Goal: Entertainment & Leisure: Consume media (video, audio)

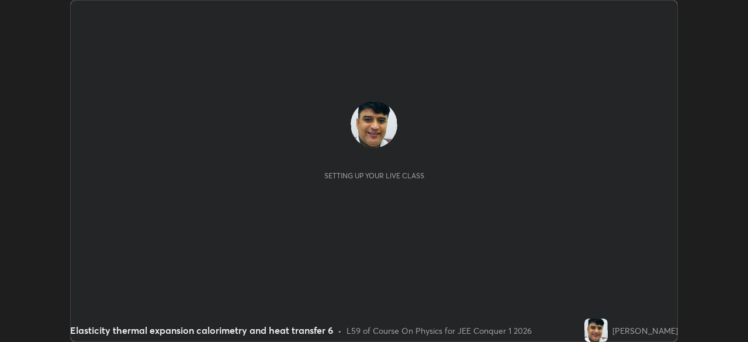
scroll to position [342, 748]
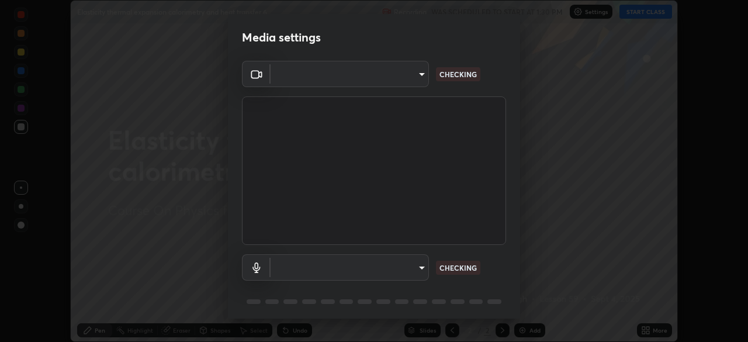
type input "14b787caa3234b54c591ffd1cb0d0a7c9d8495057a62f752d7397f13ea7eb8b5"
type input "7e6a56a3ef393e25599ccf16e7ea1c66194a73867bfd3ac3c10eb425bd94e319"
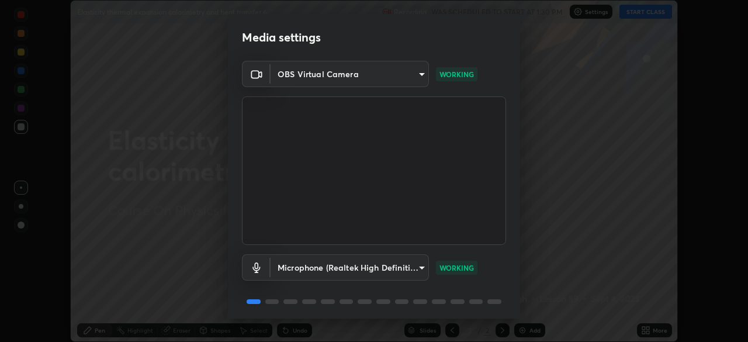
click at [444, 292] on div "Microphone (Realtek High Definition Audio) 7e6a56a3ef393e25599ccf16e7ea1c66194a…" at bounding box center [374, 284] width 264 height 78
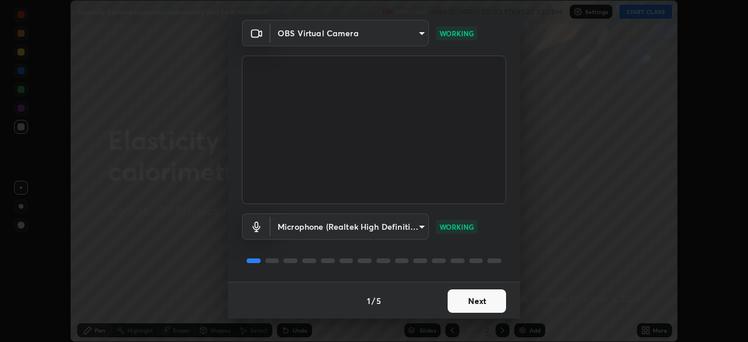
scroll to position [42, 0]
click at [473, 301] on button "Next" at bounding box center [477, 300] width 58 height 23
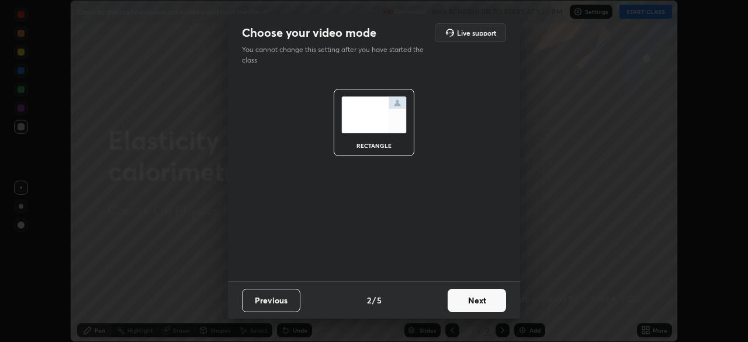
click at [471, 303] on button "Next" at bounding box center [477, 300] width 58 height 23
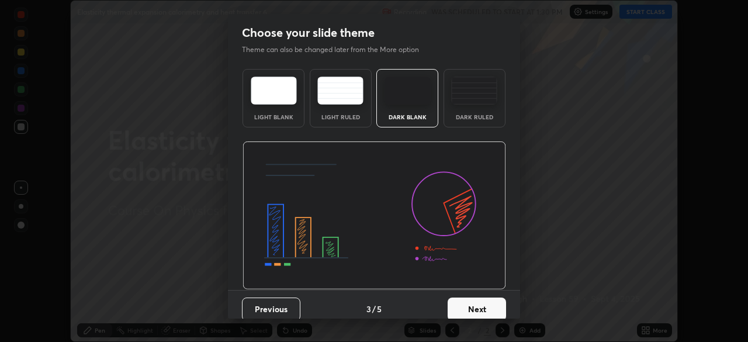
click at [473, 305] on button "Next" at bounding box center [477, 309] width 58 height 23
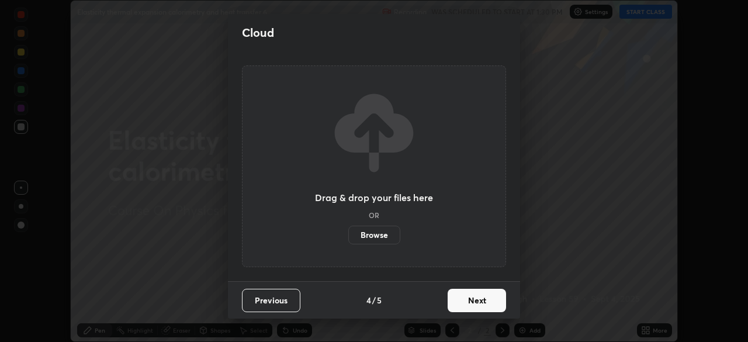
click at [474, 303] on button "Next" at bounding box center [477, 300] width 58 height 23
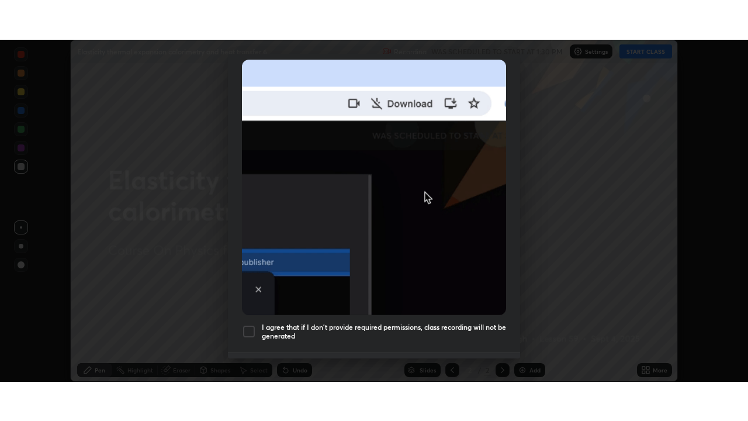
scroll to position [280, 0]
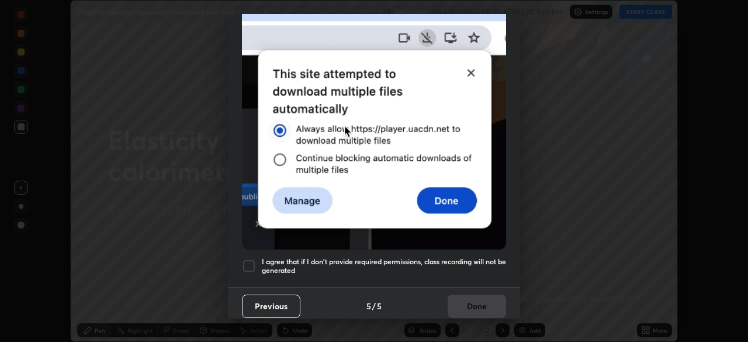
click at [247, 261] on div at bounding box center [249, 266] width 14 height 14
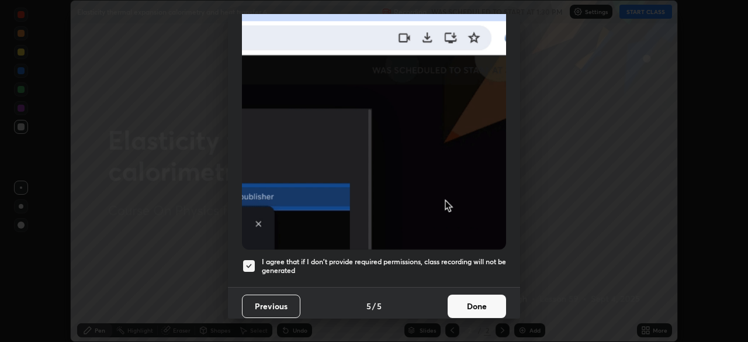
click at [478, 298] on button "Done" at bounding box center [477, 306] width 58 height 23
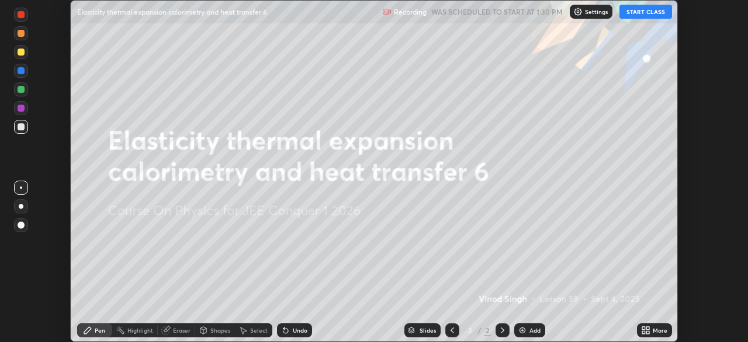
click at [646, 11] on button "START CLASS" at bounding box center [646, 12] width 53 height 14
click at [645, 329] on icon at bounding box center [643, 328] width 3 height 3
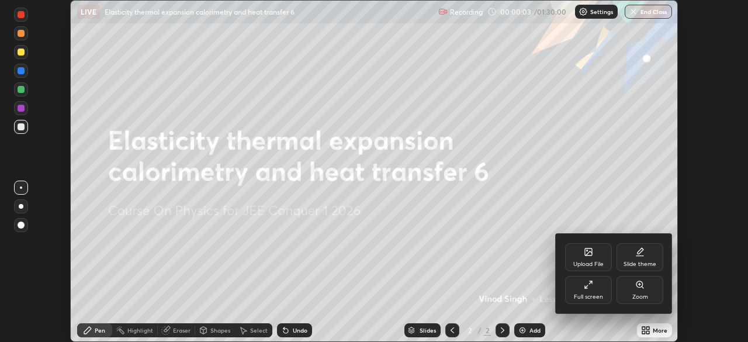
click at [590, 291] on div "Full screen" at bounding box center [588, 290] width 47 height 28
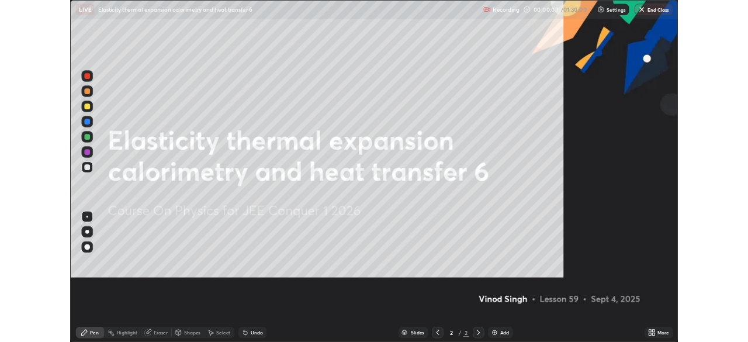
scroll to position [421, 748]
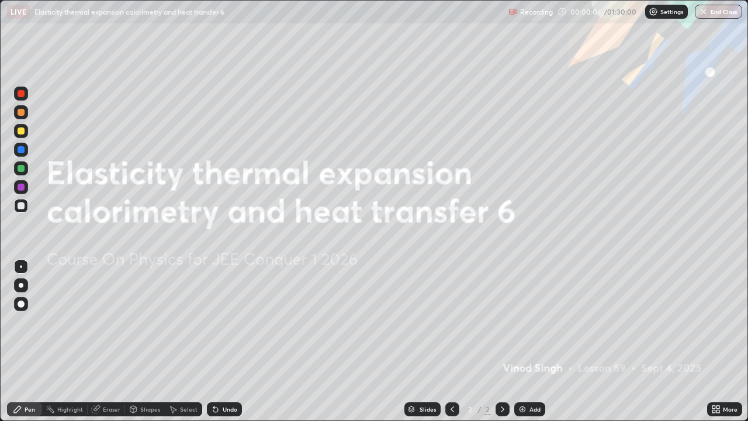
click at [520, 341] on img at bounding box center [522, 409] width 9 height 9
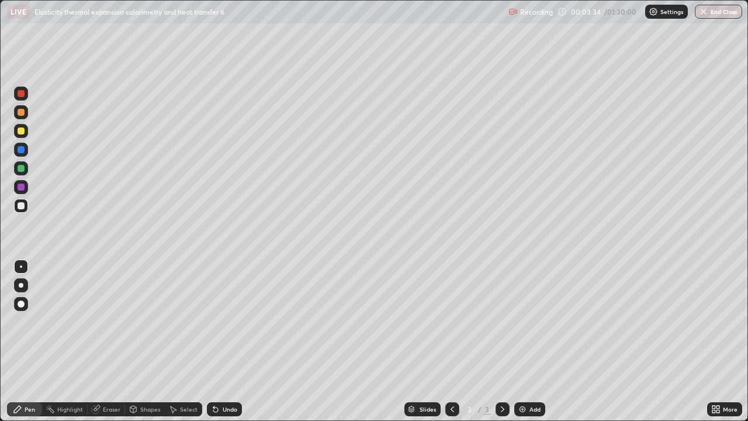
click at [22, 113] on div at bounding box center [21, 112] width 7 height 7
click at [20, 171] on div at bounding box center [21, 168] width 7 height 7
click at [107, 341] on div "Eraser" at bounding box center [112, 409] width 18 height 6
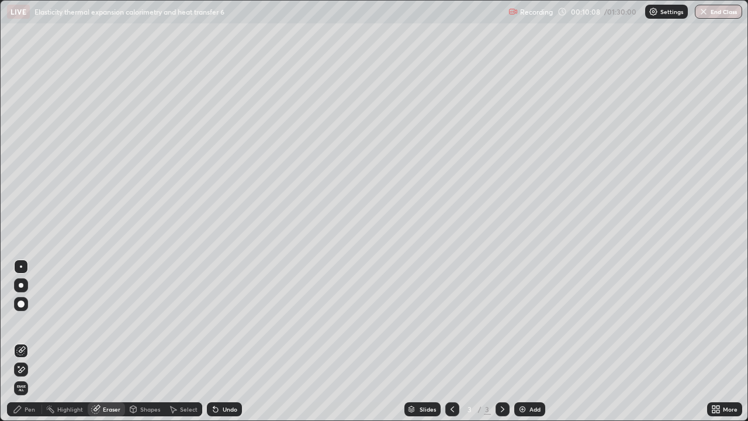
click at [29, 341] on div "Pen" at bounding box center [24, 409] width 35 height 14
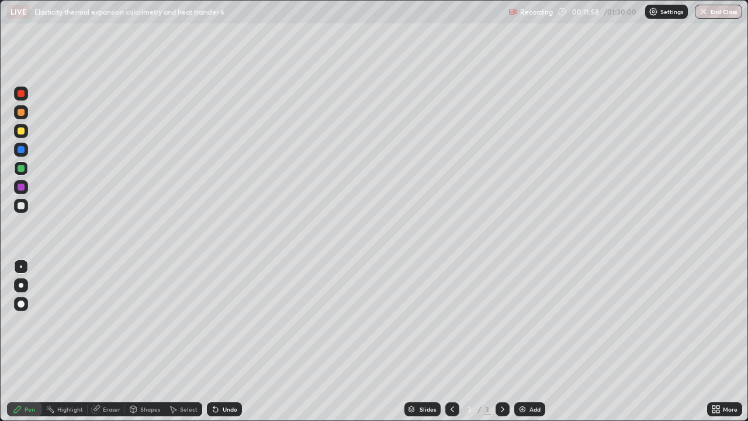
click at [110, 341] on div "Eraser" at bounding box center [112, 409] width 18 height 6
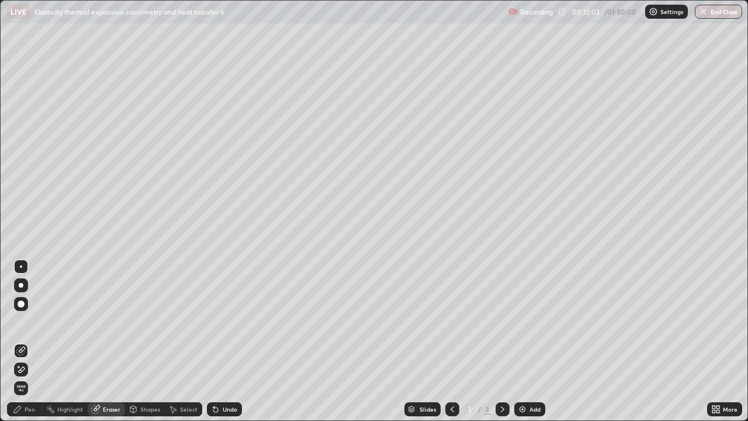
click at [32, 341] on div "Pen" at bounding box center [30, 409] width 11 height 6
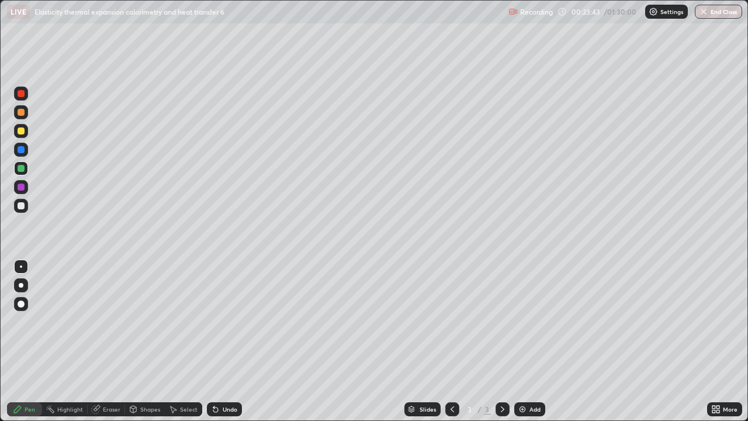
click at [523, 341] on img at bounding box center [522, 409] width 9 height 9
click at [20, 130] on div at bounding box center [21, 130] width 7 height 7
click at [110, 341] on div "Eraser" at bounding box center [112, 409] width 18 height 6
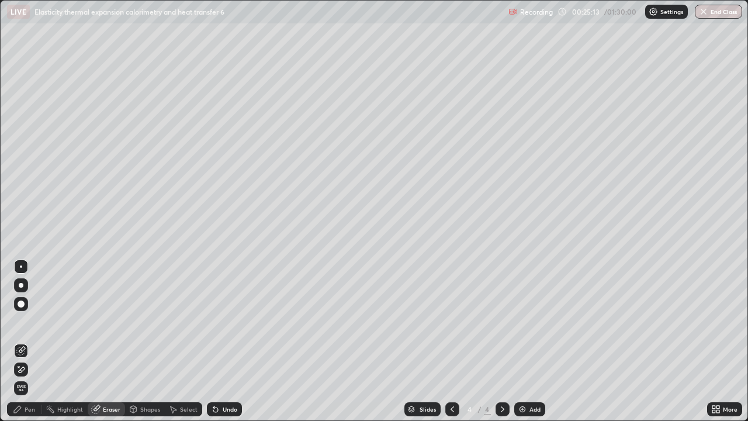
click at [31, 341] on div "Pen" at bounding box center [24, 409] width 35 height 14
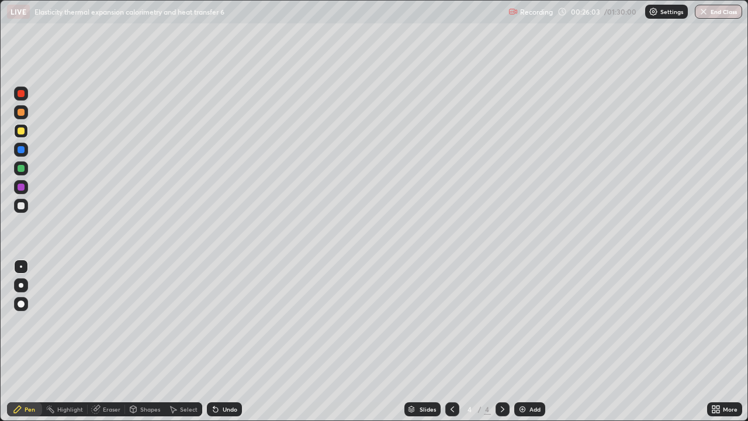
click at [110, 341] on div "Eraser" at bounding box center [112, 409] width 18 height 6
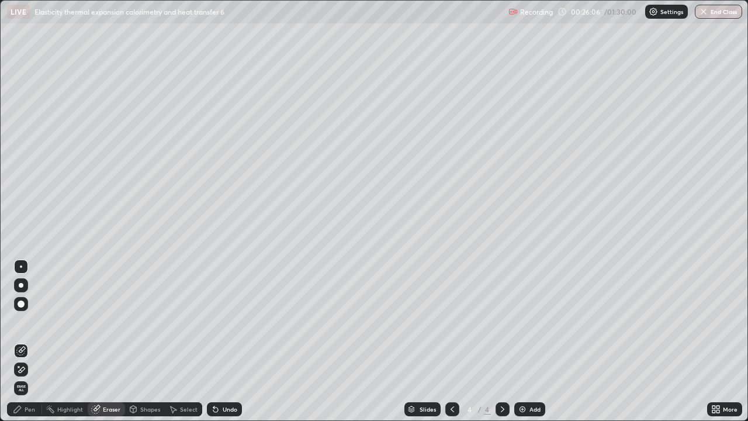
click at [33, 341] on div "Pen" at bounding box center [30, 409] width 11 height 6
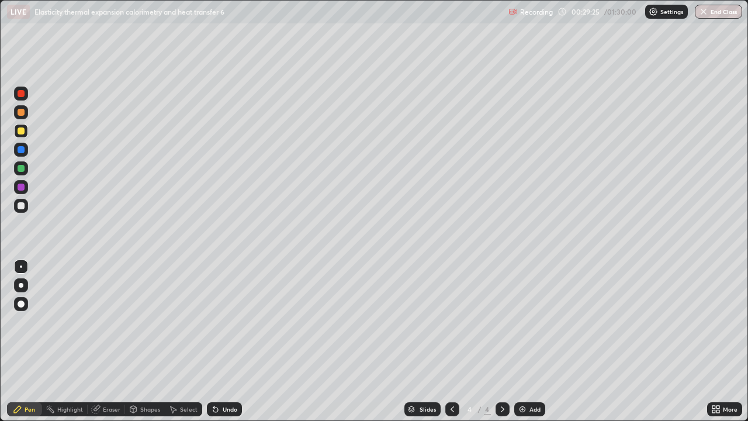
click at [452, 341] on icon at bounding box center [453, 409] width 4 height 6
click at [502, 341] on icon at bounding box center [502, 409] width 9 height 9
click at [499, 341] on icon at bounding box center [502, 409] width 9 height 9
click at [520, 341] on img at bounding box center [522, 409] width 9 height 9
click at [150, 341] on div "Shapes" at bounding box center [150, 409] width 20 height 6
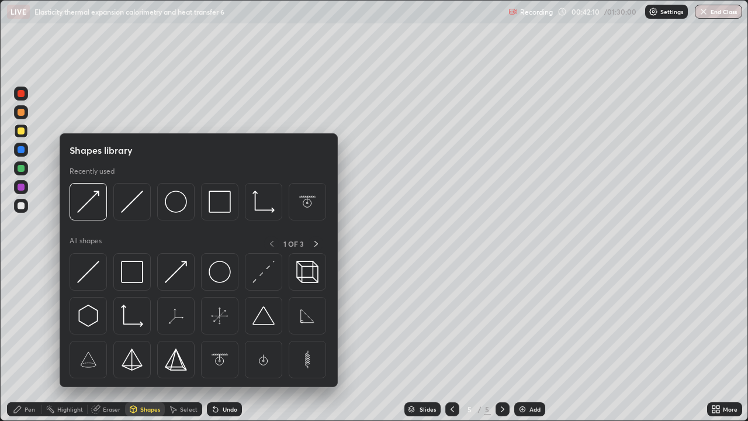
click at [32, 341] on div "Pen" at bounding box center [30, 409] width 11 height 6
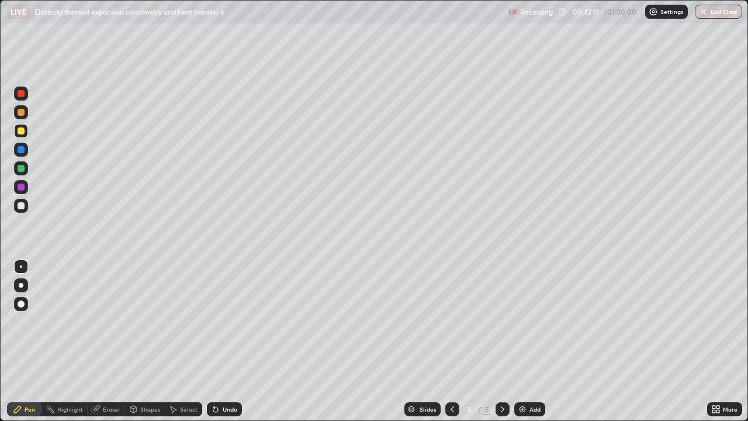
click at [20, 206] on div at bounding box center [21, 205] width 7 height 7
click at [149, 341] on div "Shapes" at bounding box center [150, 409] width 20 height 6
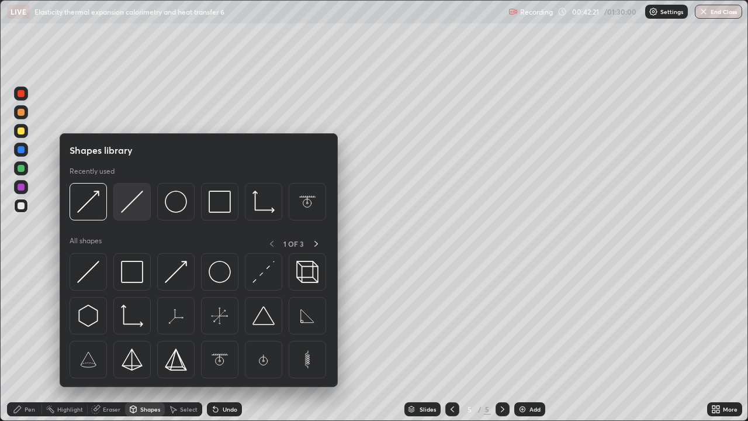
click at [126, 208] on img at bounding box center [132, 202] width 22 height 22
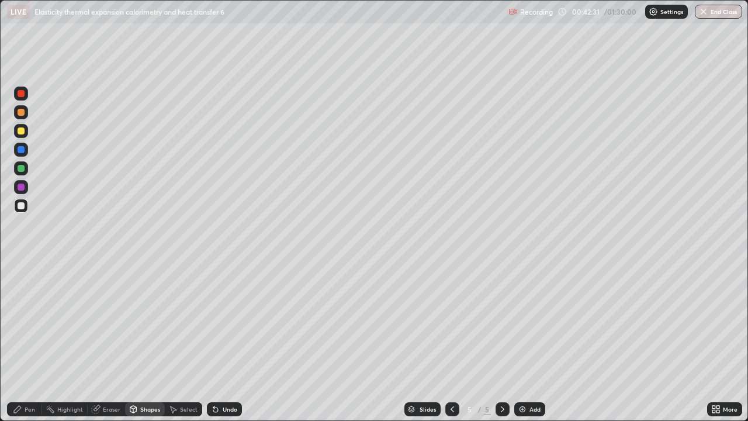
click at [32, 341] on div "Pen" at bounding box center [24, 409] width 35 height 14
click at [21, 168] on div at bounding box center [21, 168] width 7 height 7
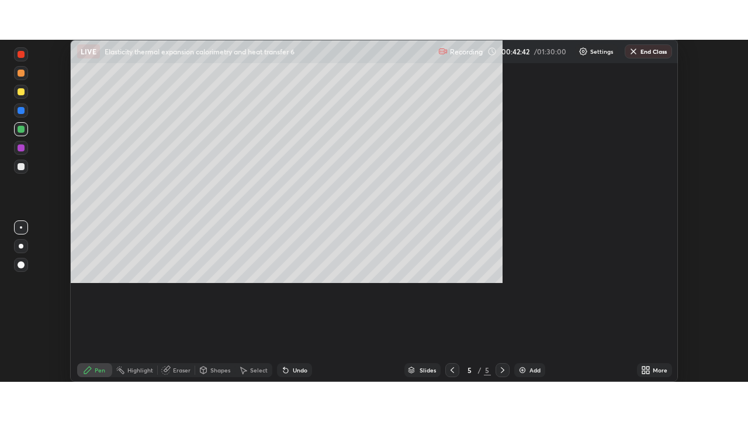
scroll to position [342, 748]
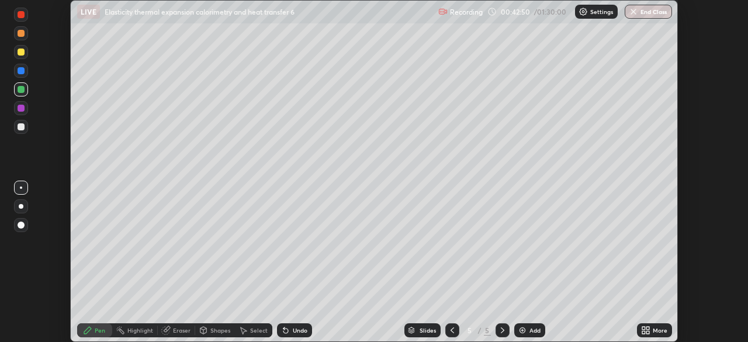
click at [180, 331] on div "Eraser" at bounding box center [182, 330] width 18 height 6
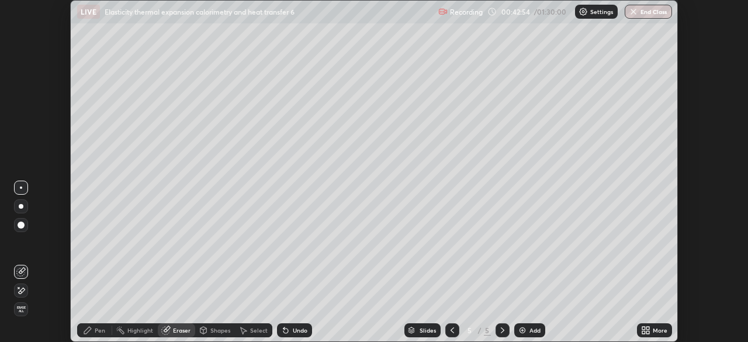
click at [656, 330] on div "More" at bounding box center [660, 330] width 15 height 6
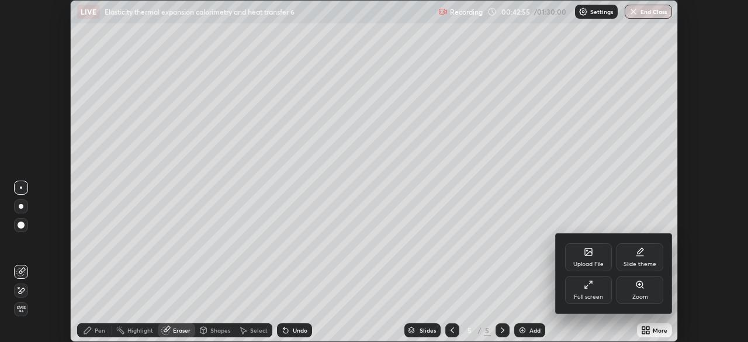
click at [593, 292] on div "Full screen" at bounding box center [588, 290] width 47 height 28
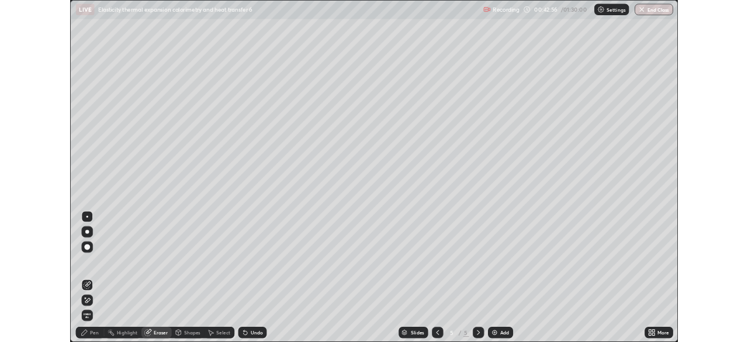
scroll to position [421, 748]
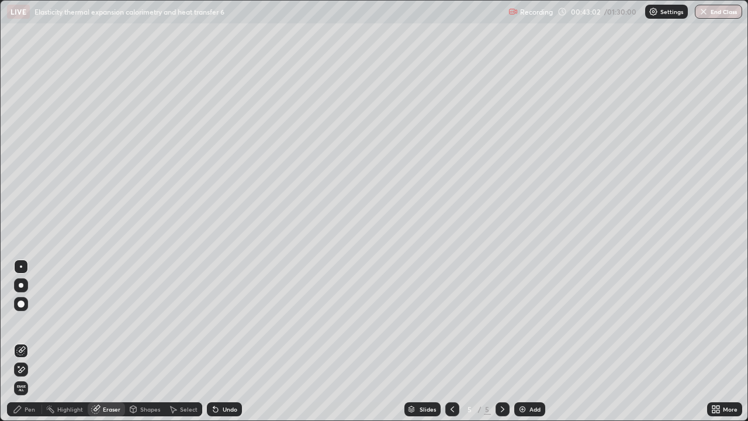
click at [33, 341] on div "Pen" at bounding box center [30, 409] width 11 height 6
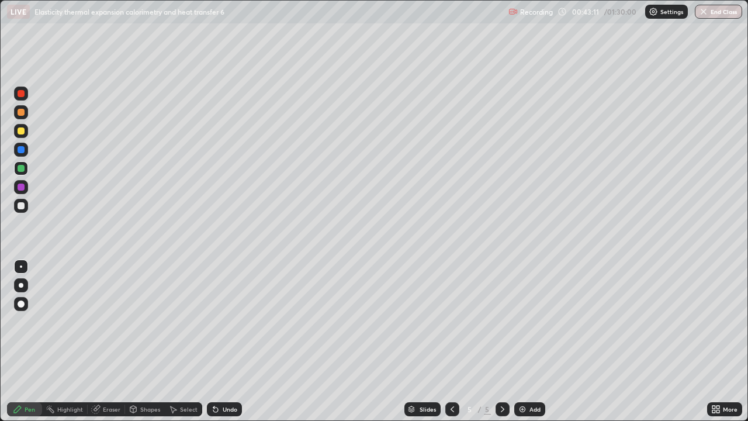
click at [22, 113] on div at bounding box center [21, 112] width 7 height 7
click at [153, 341] on div "Shapes" at bounding box center [150, 409] width 20 height 6
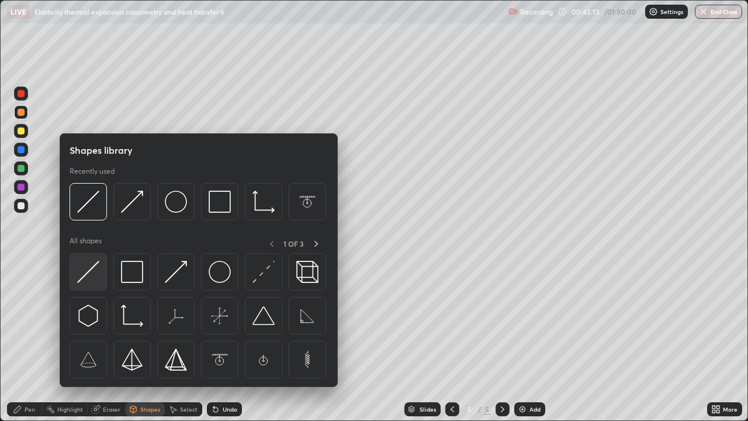
click at [93, 267] on img at bounding box center [88, 272] width 22 height 22
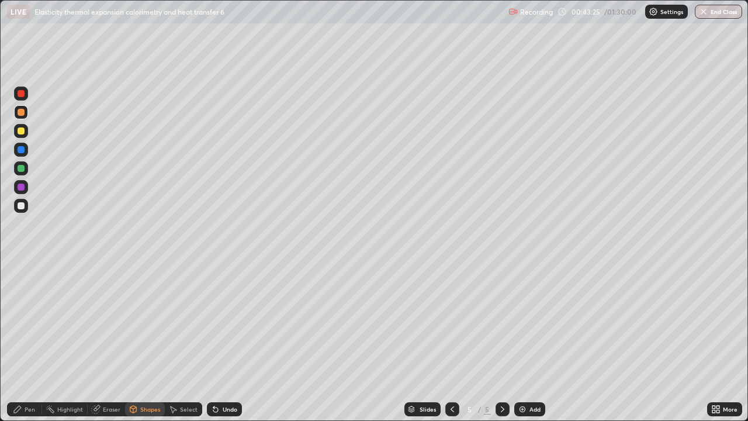
click at [22, 130] on div at bounding box center [21, 130] width 7 height 7
click at [151, 341] on div "Shapes" at bounding box center [150, 409] width 20 height 6
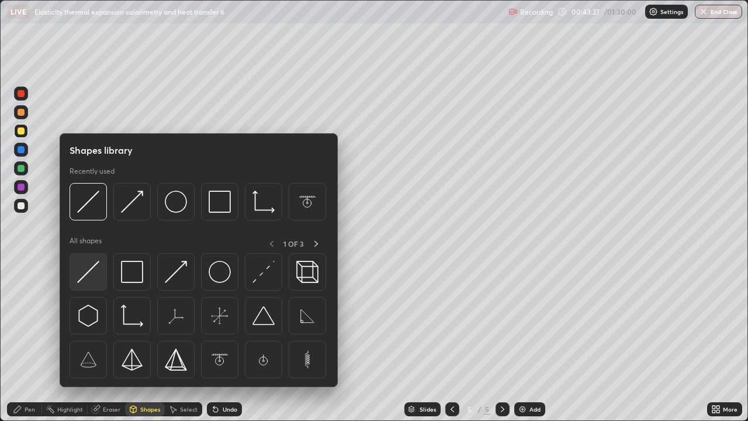
click at [91, 271] on img at bounding box center [88, 272] width 22 height 22
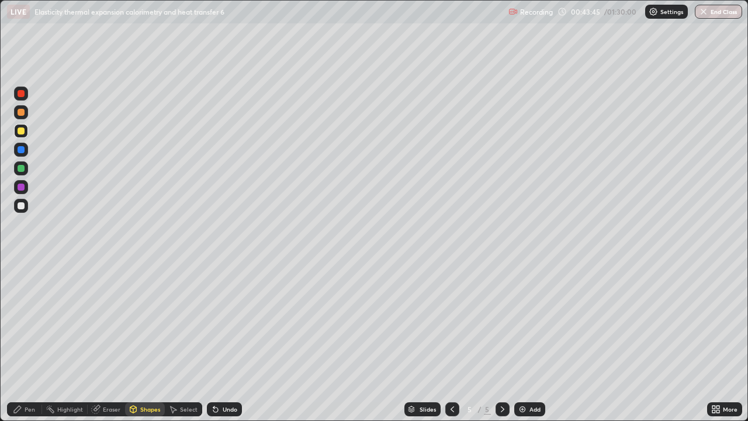
click at [20, 96] on div at bounding box center [21, 93] width 7 height 7
click at [34, 341] on div "Pen" at bounding box center [30, 409] width 11 height 6
click at [23, 203] on div at bounding box center [21, 205] width 7 height 7
click at [112, 341] on div "Eraser" at bounding box center [112, 409] width 18 height 6
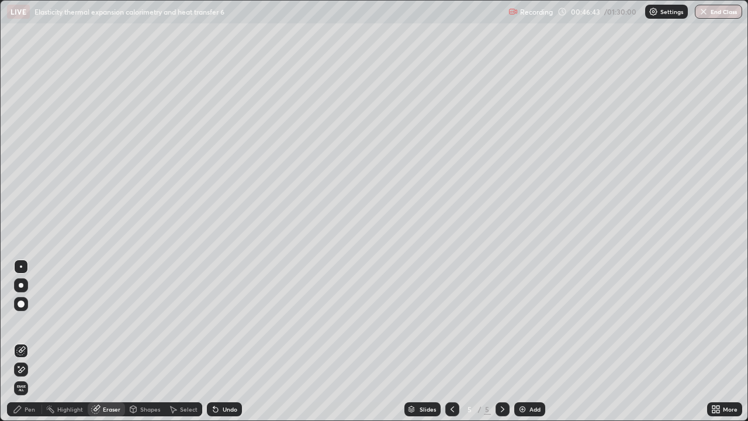
click at [34, 341] on div "Pen" at bounding box center [30, 409] width 11 height 6
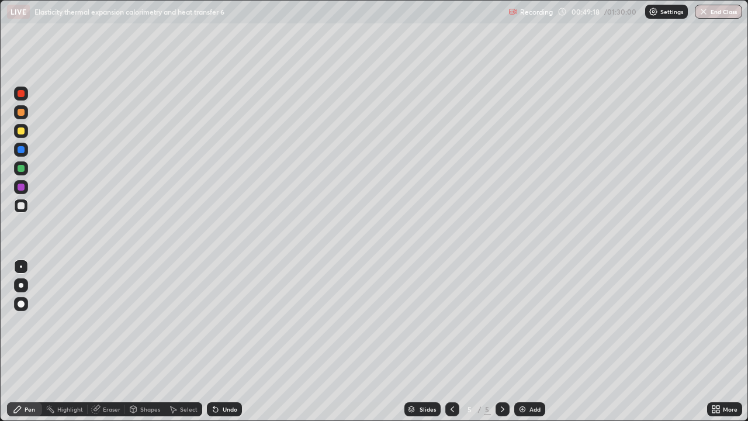
click at [109, 341] on div "Eraser" at bounding box center [112, 409] width 18 height 6
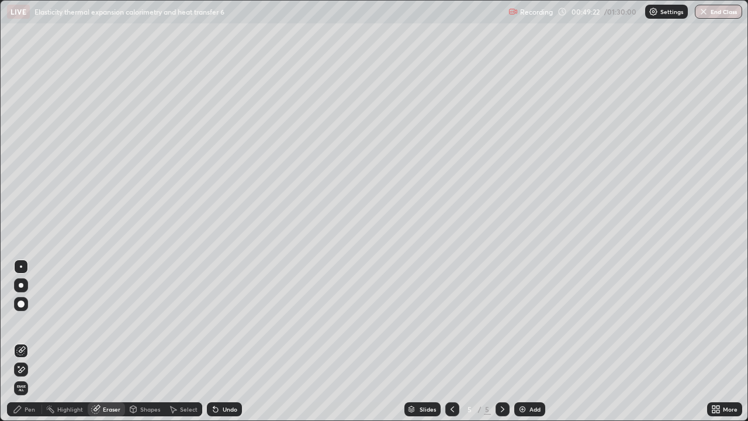
click at [33, 341] on div "Pen" at bounding box center [30, 409] width 11 height 6
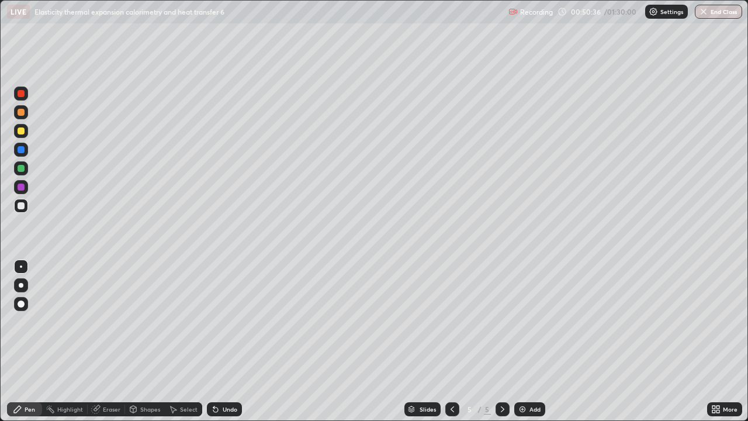
click at [113, 341] on div "Eraser" at bounding box center [112, 409] width 18 height 6
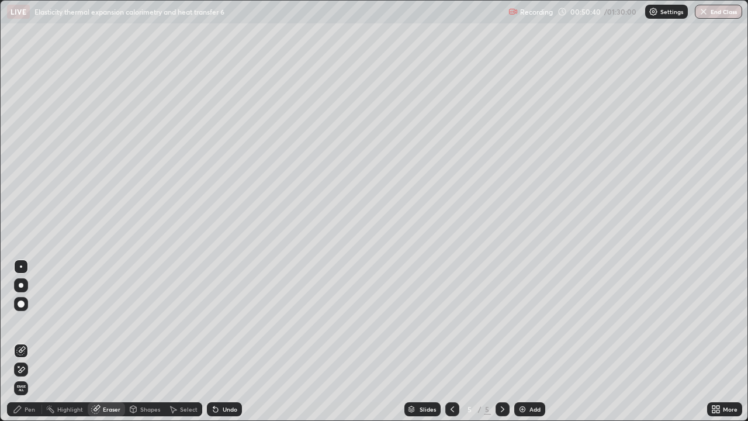
click at [33, 341] on div "Pen" at bounding box center [30, 409] width 11 height 6
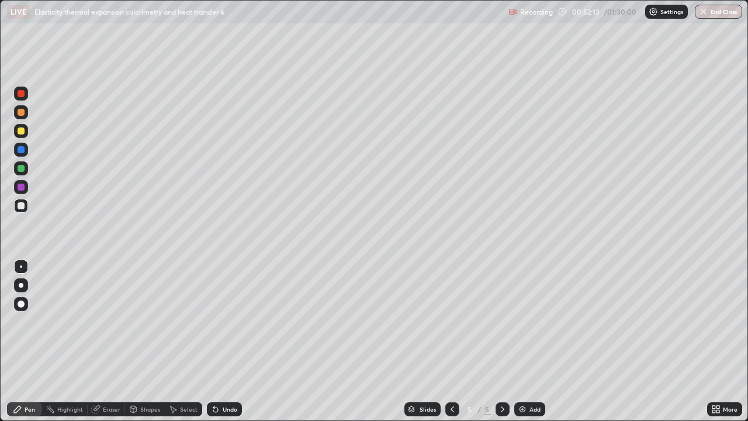
click at [115, 341] on div "Eraser" at bounding box center [112, 409] width 18 height 6
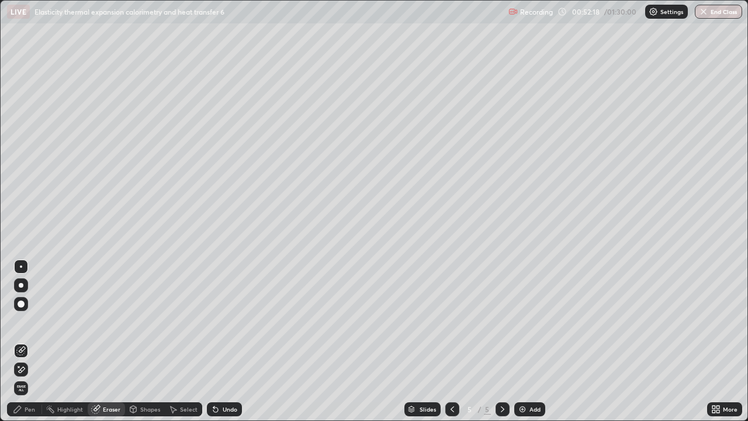
click at [25, 341] on div "Pen" at bounding box center [24, 409] width 35 height 14
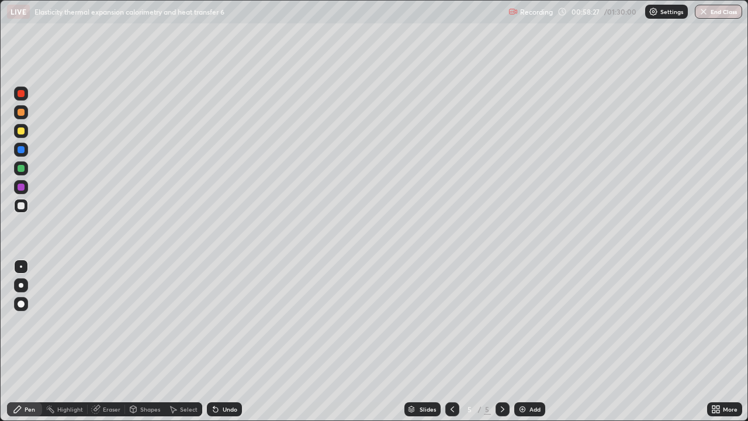
click at [518, 341] on div "Add" at bounding box center [529, 409] width 31 height 14
click at [20, 171] on div at bounding box center [21, 168] width 7 height 7
click at [110, 341] on div "Eraser" at bounding box center [112, 409] width 18 height 6
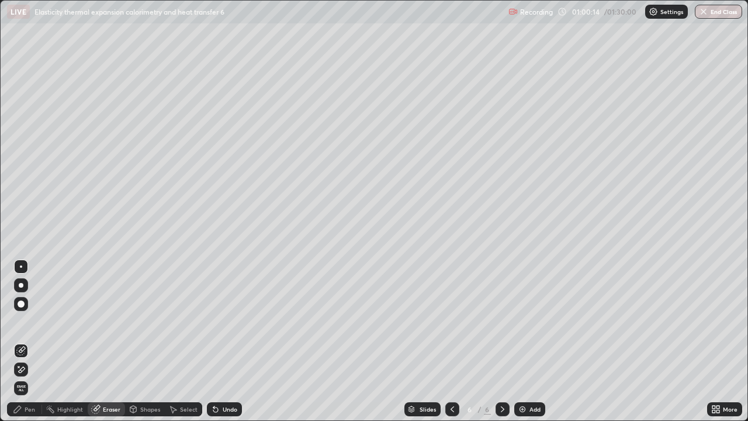
click at [112, 341] on div "Eraser" at bounding box center [112, 409] width 18 height 6
click at [32, 341] on div "Pen" at bounding box center [30, 409] width 11 height 6
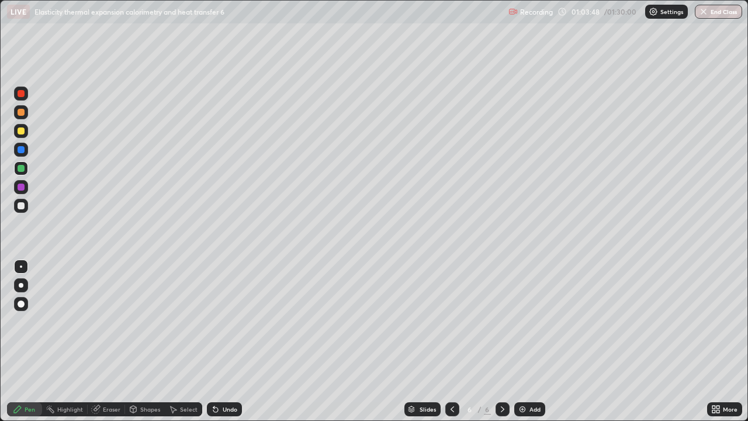
click at [148, 341] on div "Shapes" at bounding box center [150, 409] width 20 height 6
click at [108, 341] on div "Eraser" at bounding box center [112, 409] width 18 height 6
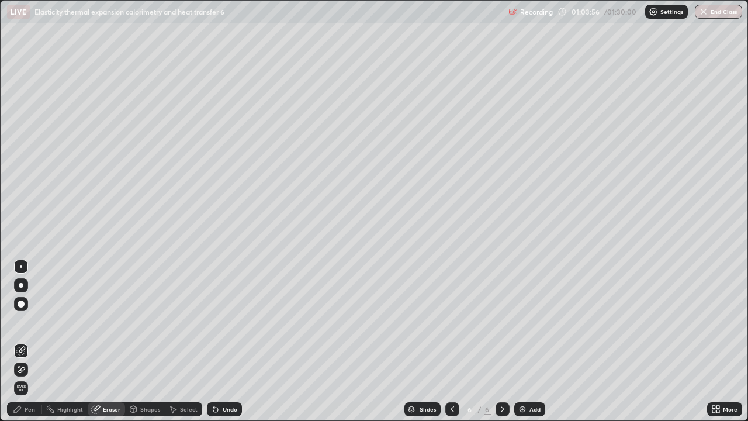
click at [34, 341] on div "Pen" at bounding box center [30, 409] width 11 height 6
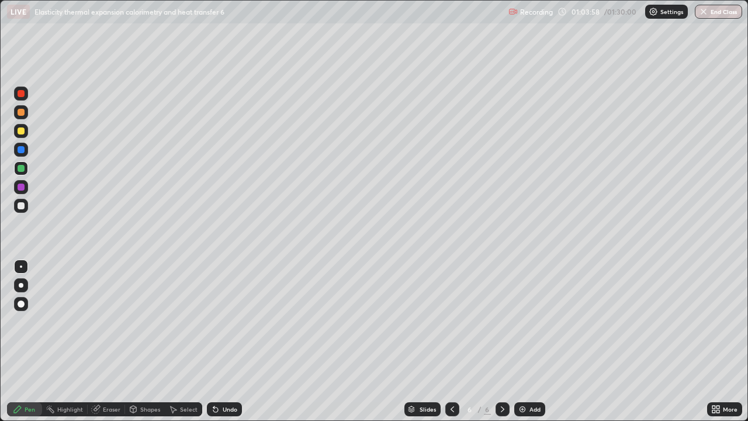
click at [20, 168] on div at bounding box center [21, 168] width 7 height 7
click at [112, 341] on div "Eraser" at bounding box center [112, 409] width 18 height 6
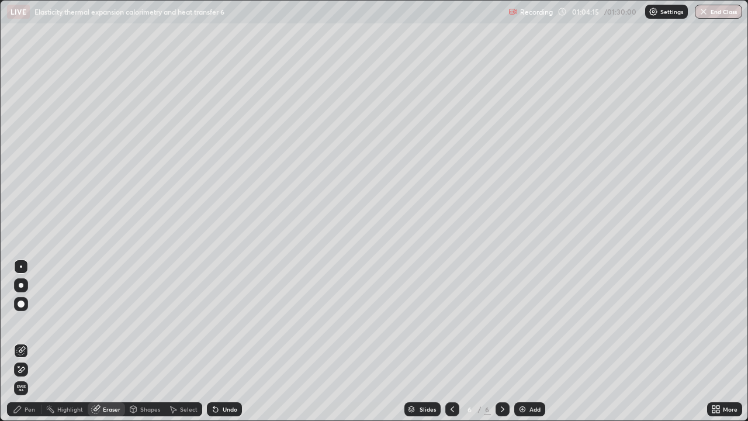
click at [33, 341] on div "Pen" at bounding box center [24, 409] width 35 height 14
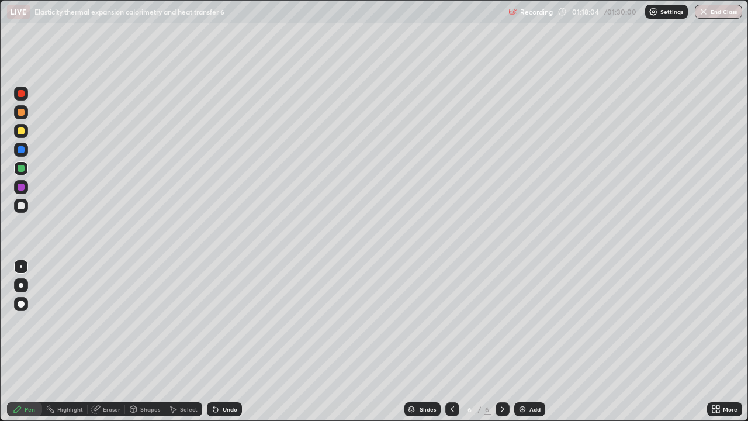
click at [521, 341] on img at bounding box center [522, 409] width 9 height 9
click at [111, 341] on div "Eraser" at bounding box center [112, 409] width 18 height 6
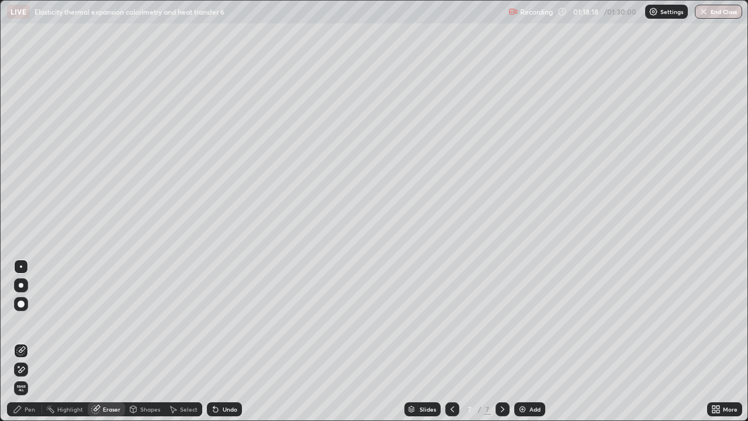
click at [149, 341] on div "Shapes" at bounding box center [150, 409] width 20 height 6
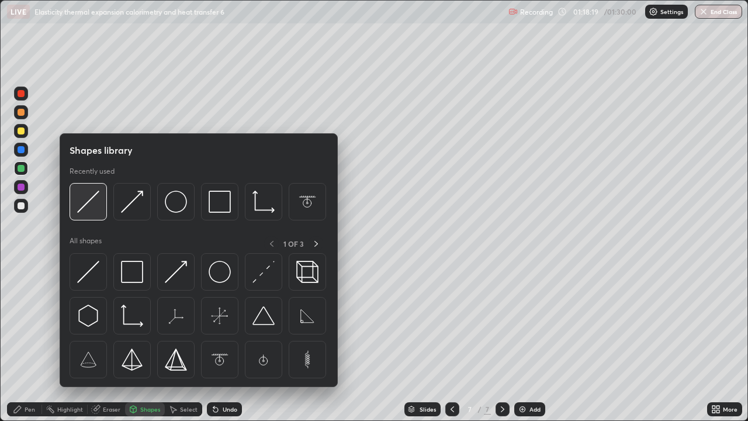
click at [89, 201] on img at bounding box center [88, 202] width 22 height 22
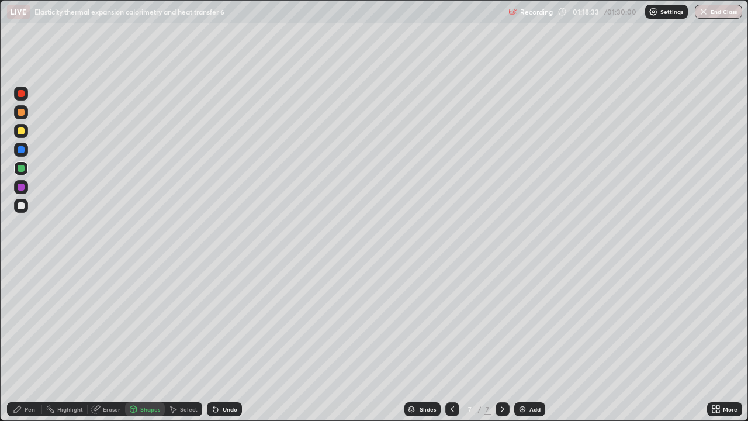
click at [21, 206] on div at bounding box center [21, 205] width 7 height 7
click at [22, 204] on div at bounding box center [21, 205] width 7 height 7
click at [35, 341] on div "Pen" at bounding box center [24, 409] width 35 height 14
click at [21, 206] on div at bounding box center [21, 205] width 7 height 7
click at [112, 341] on div "Eraser" at bounding box center [112, 409] width 18 height 6
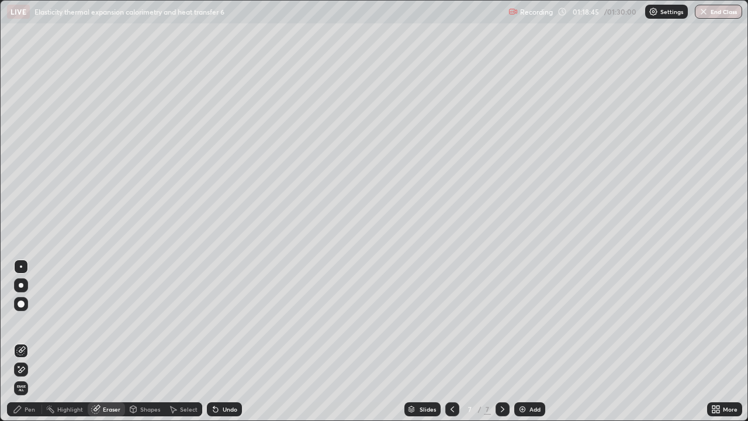
click at [144, 341] on div "Shapes" at bounding box center [150, 409] width 20 height 6
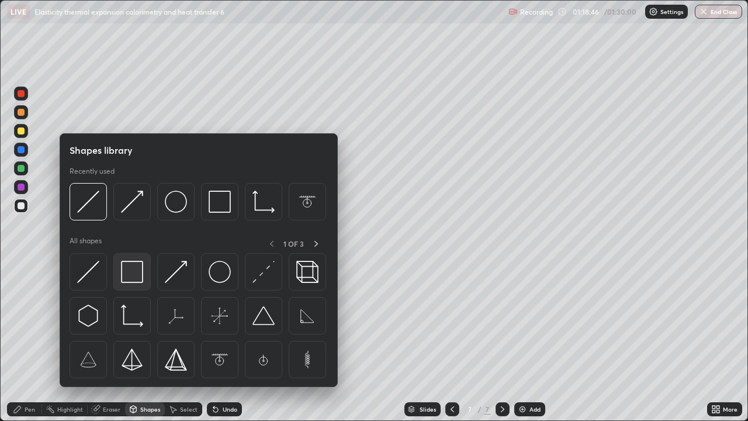
click at [126, 275] on img at bounding box center [132, 272] width 22 height 22
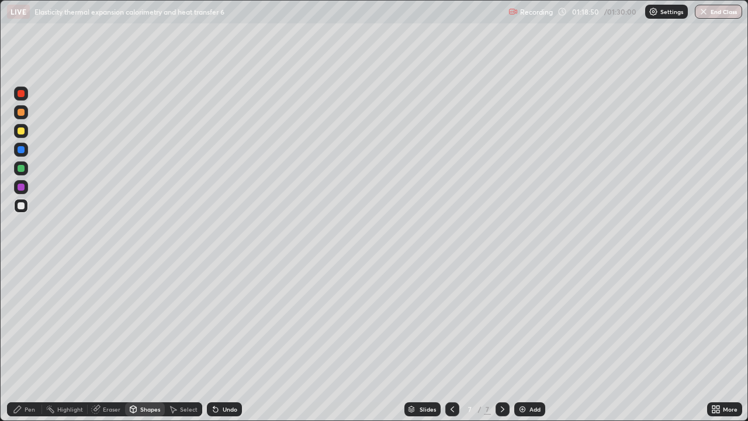
click at [144, 341] on div "Shapes" at bounding box center [150, 409] width 20 height 6
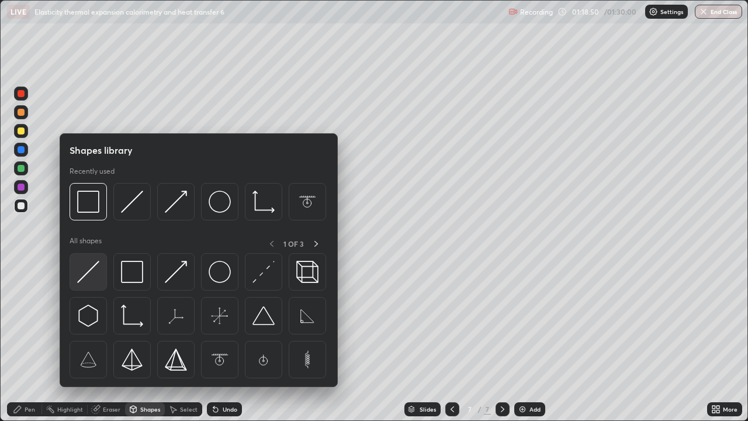
click at [92, 267] on img at bounding box center [88, 272] width 22 height 22
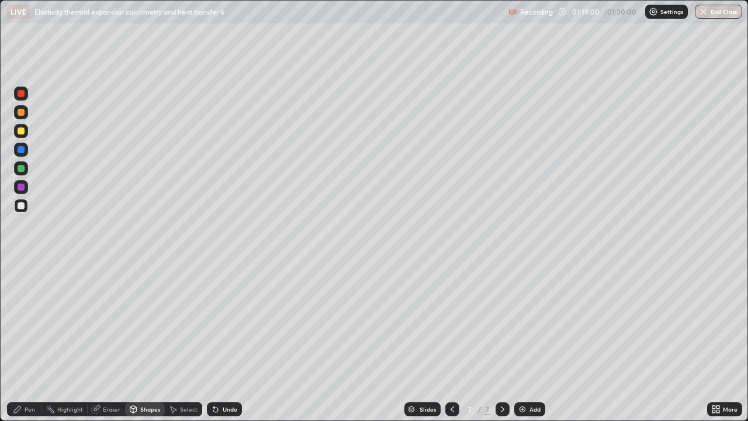
click at [32, 341] on div "Pen" at bounding box center [24, 409] width 35 height 14
click at [112, 341] on div "Eraser" at bounding box center [112, 409] width 18 height 6
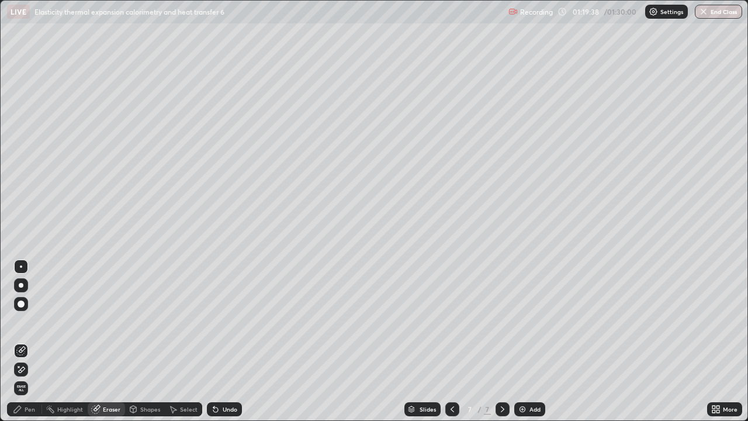
click at [34, 341] on div "Pen" at bounding box center [30, 409] width 11 height 6
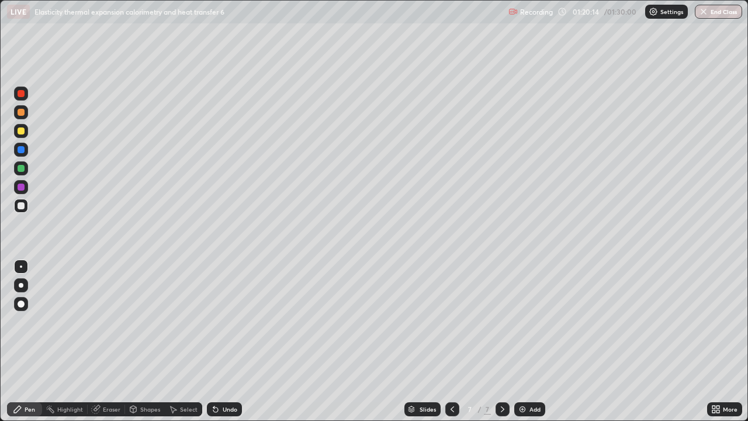
click at [115, 341] on div "Eraser" at bounding box center [112, 409] width 18 height 6
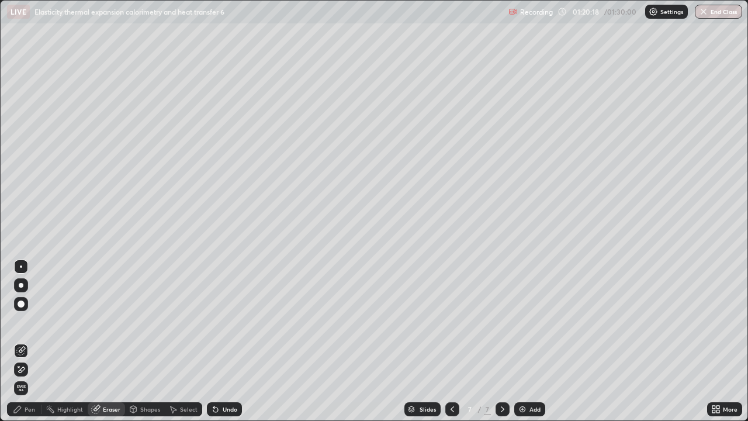
click at [35, 341] on div "Pen" at bounding box center [24, 409] width 35 height 14
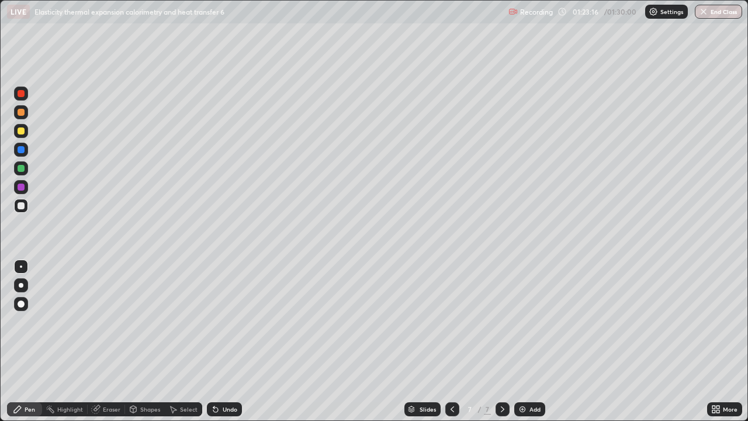
click at [115, 341] on div "Eraser" at bounding box center [112, 409] width 18 height 6
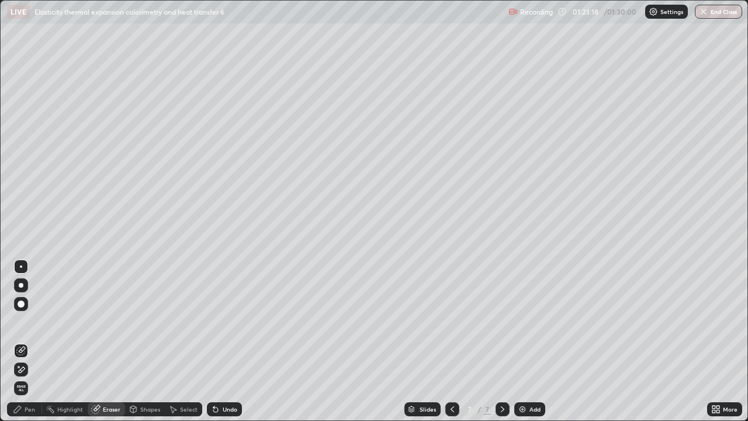
click at [37, 341] on div "Pen" at bounding box center [24, 409] width 35 height 14
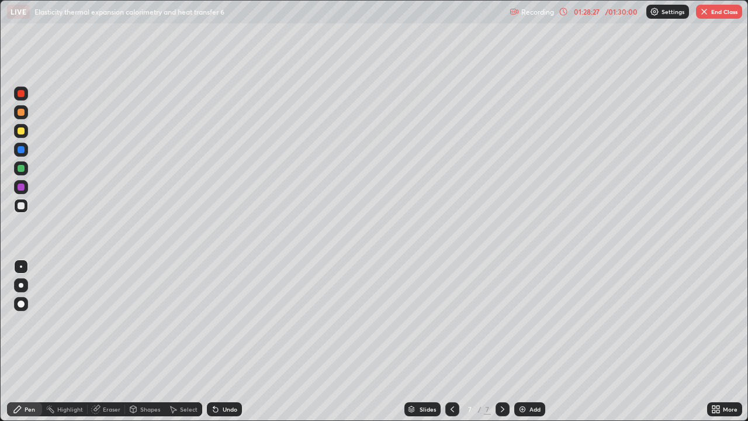
click at [520, 341] on img at bounding box center [522, 409] width 9 height 9
click at [20, 168] on div at bounding box center [21, 168] width 7 height 7
click at [22, 204] on div at bounding box center [21, 205] width 7 height 7
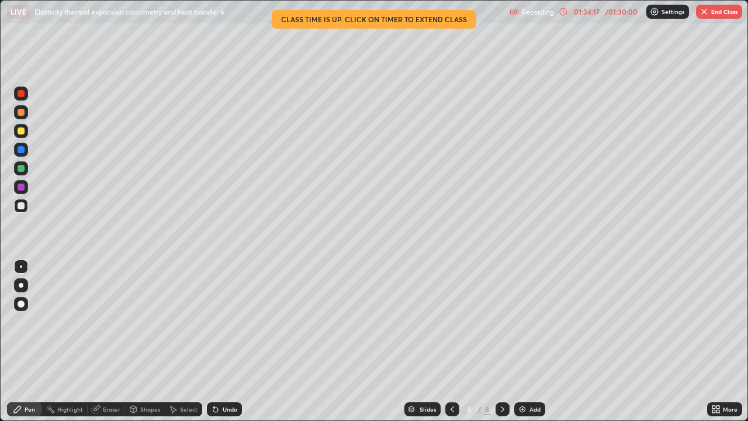
click at [20, 203] on div at bounding box center [21, 205] width 7 height 7
click at [107, 341] on div "Eraser" at bounding box center [112, 409] width 18 height 6
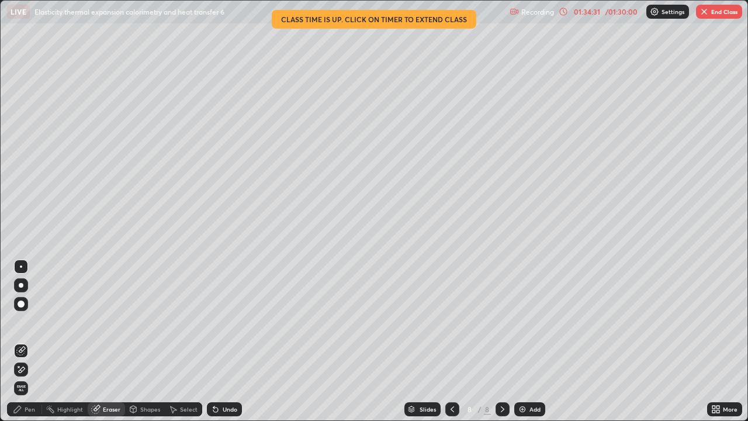
click at [30, 341] on div "Pen" at bounding box center [30, 409] width 11 height 6
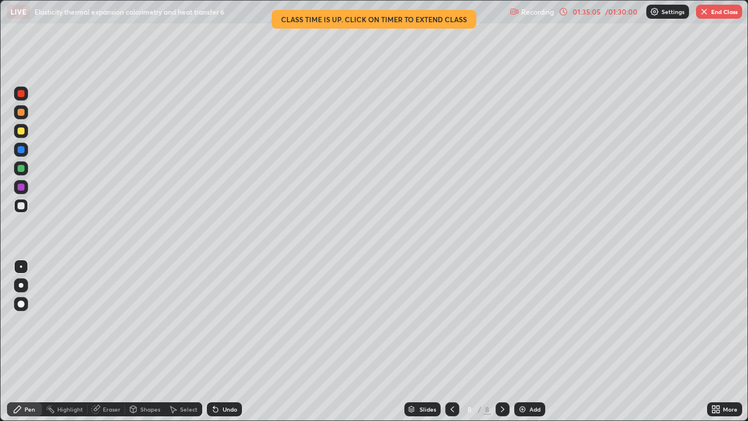
click at [114, 341] on div "Eraser" at bounding box center [112, 409] width 18 height 6
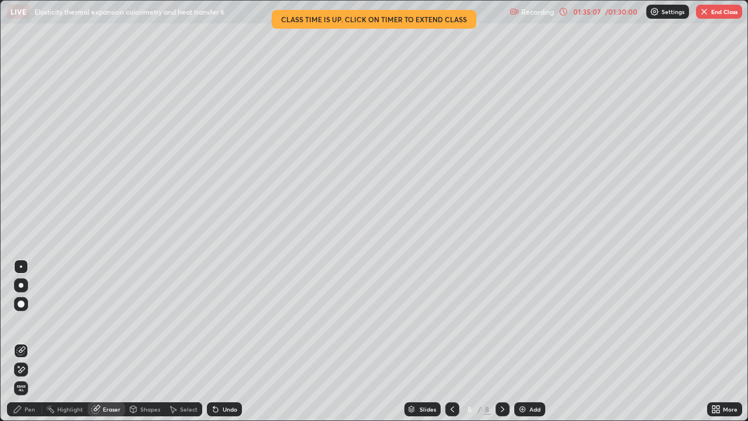
click at [32, 341] on div "Pen" at bounding box center [30, 409] width 11 height 6
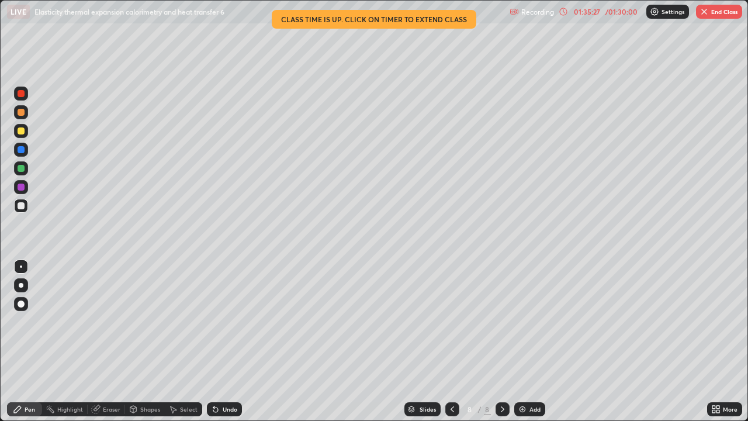
click at [109, 341] on div "Eraser" at bounding box center [112, 409] width 18 height 6
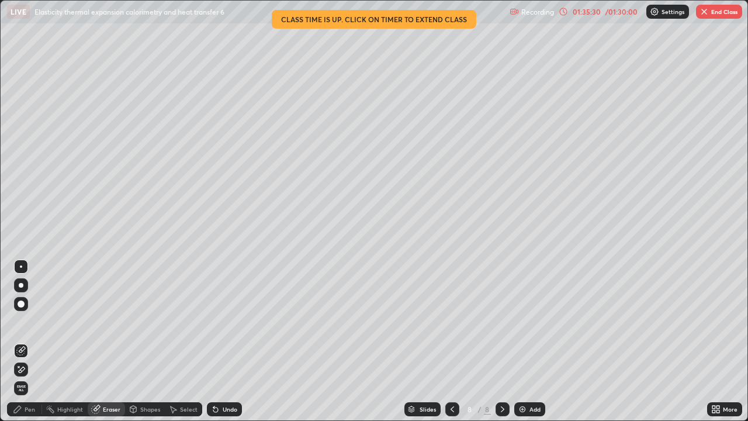
click at [30, 341] on div "Pen" at bounding box center [30, 409] width 11 height 6
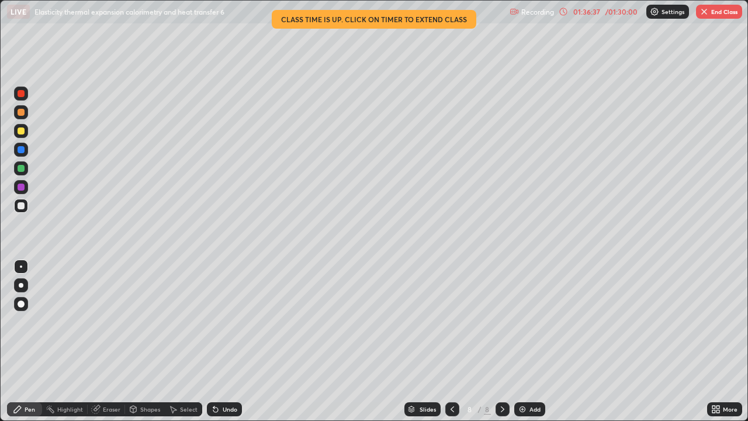
click at [107, 341] on div "Eraser" at bounding box center [112, 409] width 18 height 6
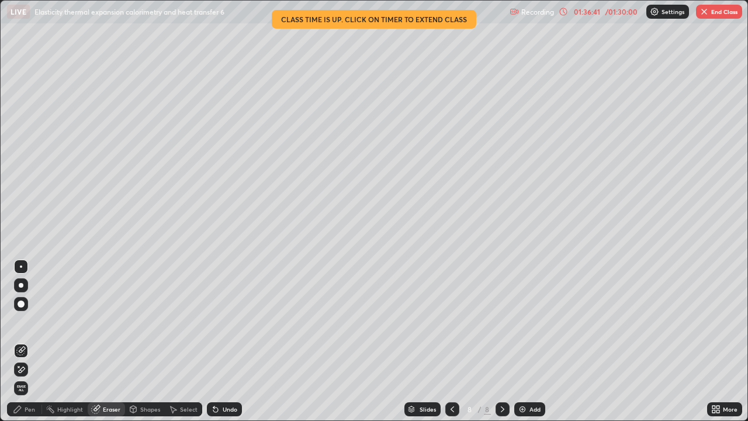
click at [30, 341] on div "Pen" at bounding box center [24, 409] width 35 height 14
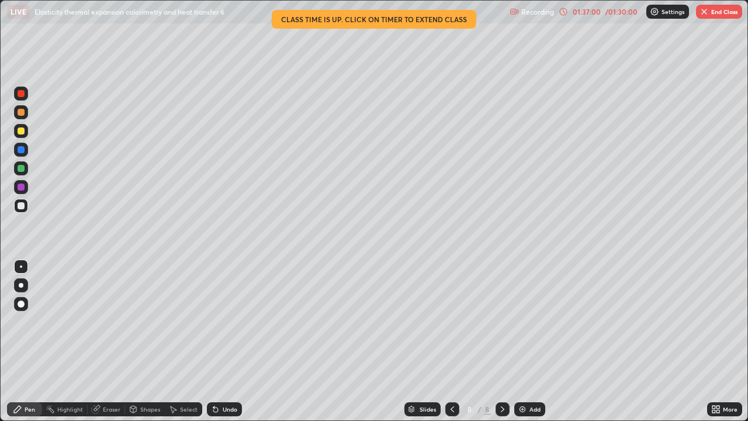
click at [109, 341] on div "Eraser" at bounding box center [112, 409] width 18 height 6
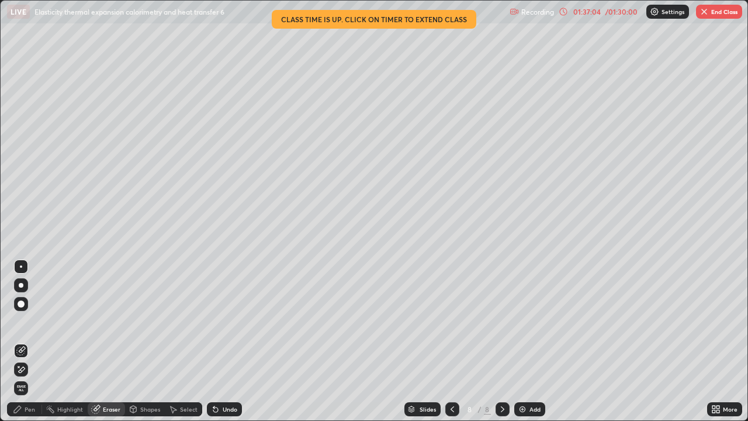
click at [30, 341] on div "Pen" at bounding box center [30, 409] width 11 height 6
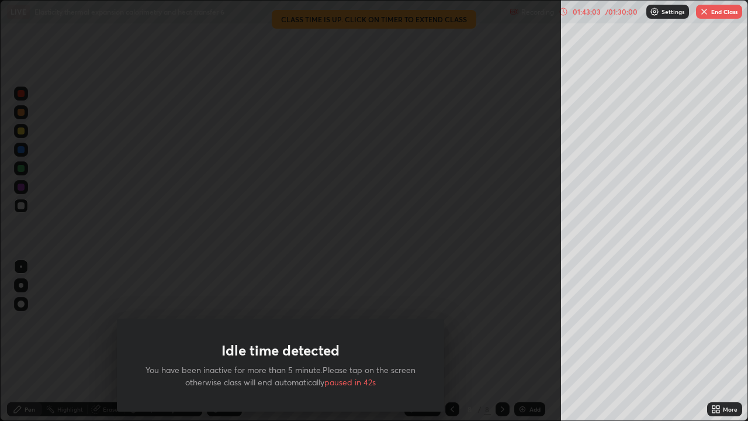
click at [458, 341] on div "Idle time detected You have been inactive for more than 5 minute.Please tap on …" at bounding box center [280, 210] width 561 height 421
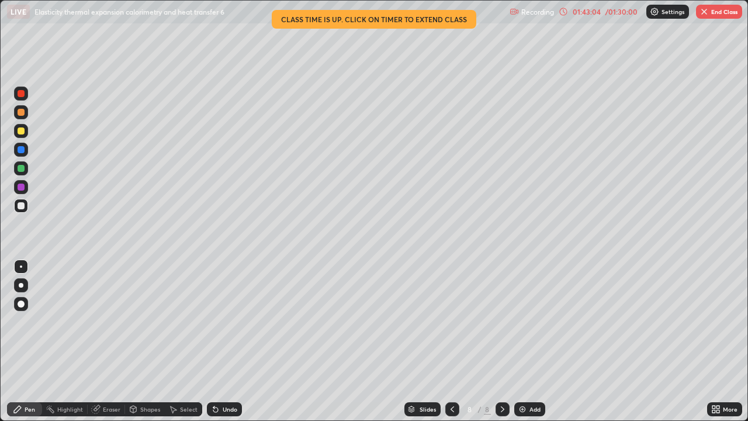
click at [708, 13] on img "button" at bounding box center [704, 11] width 9 height 9
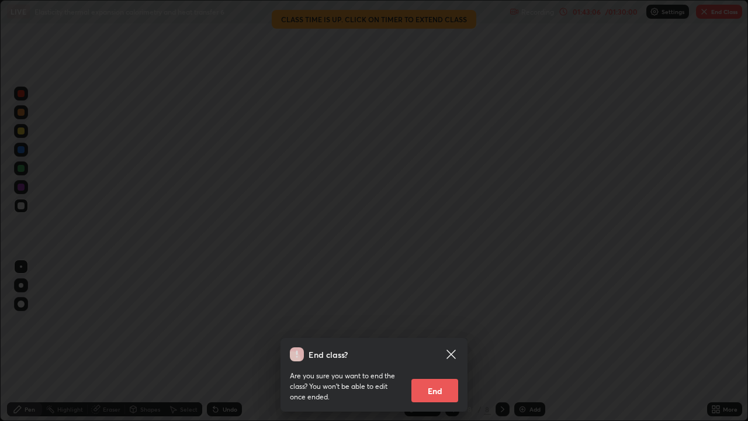
click at [437, 341] on button "End" at bounding box center [435, 390] width 47 height 23
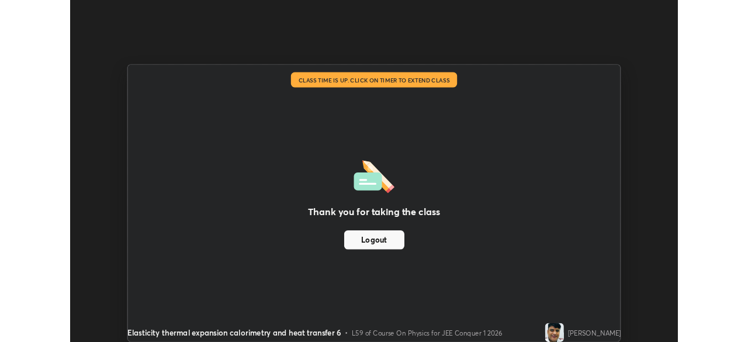
scroll to position [58113, 57707]
